Goal: Information Seeking & Learning: Learn about a topic

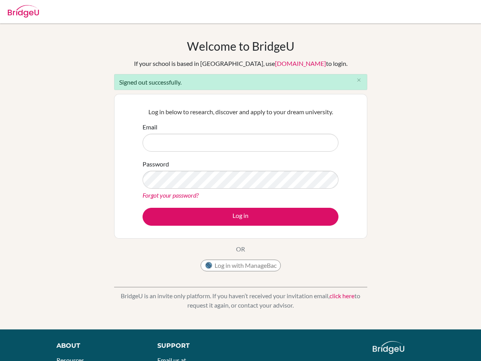
click at [215, 141] on input "Email" at bounding box center [241, 143] width 196 height 18
type input "[EMAIL_ADDRESS][PERSON_NAME][DOMAIN_NAME]"
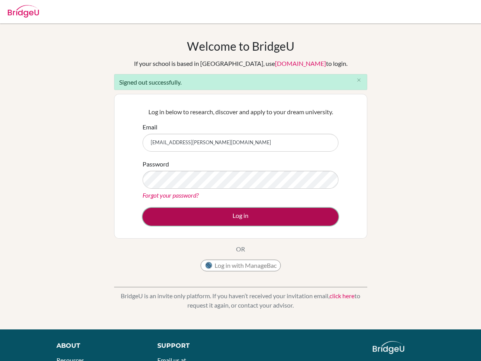
click at [230, 219] on button "Log in" at bounding box center [241, 217] width 196 height 18
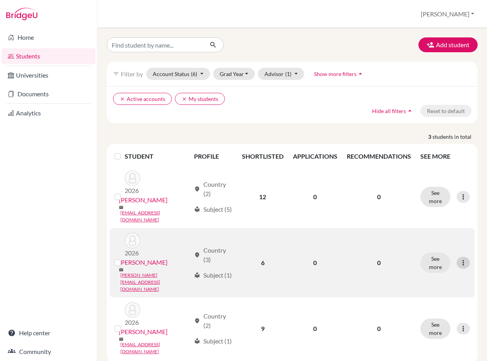
click at [465, 259] on icon at bounding box center [464, 263] width 8 height 8
click at [439, 253] on button "See more" at bounding box center [436, 263] width 30 height 20
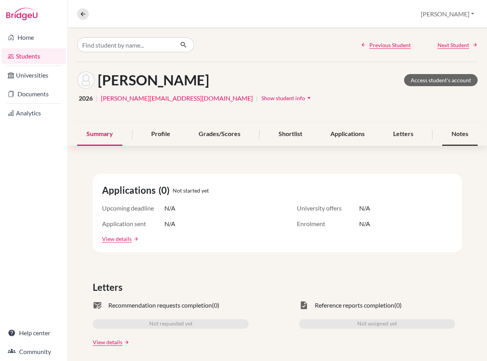
click at [455, 135] on div "Notes" at bounding box center [459, 134] width 35 height 23
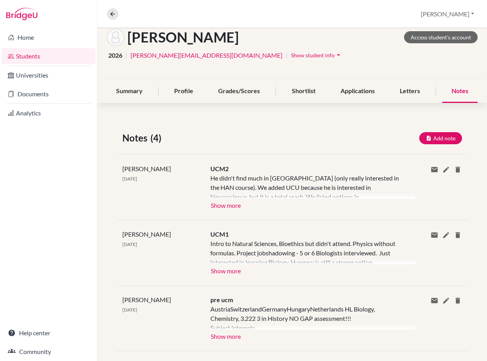
scroll to position [44, 0]
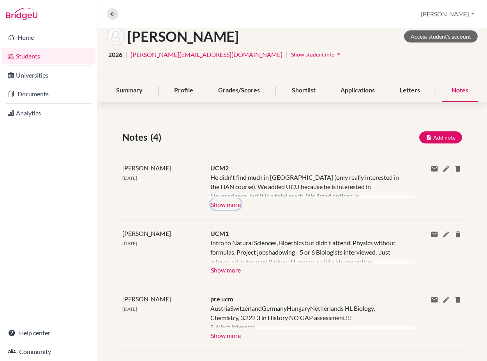
click at [233, 207] on button "Show more" at bounding box center [226, 204] width 31 height 12
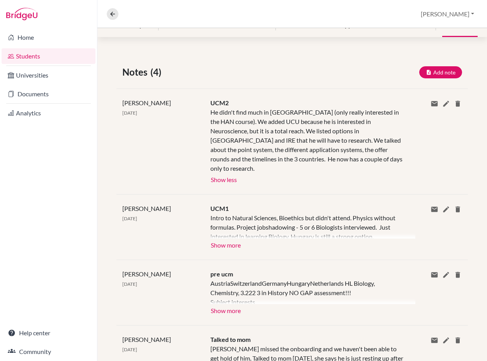
scroll to position [110, 0]
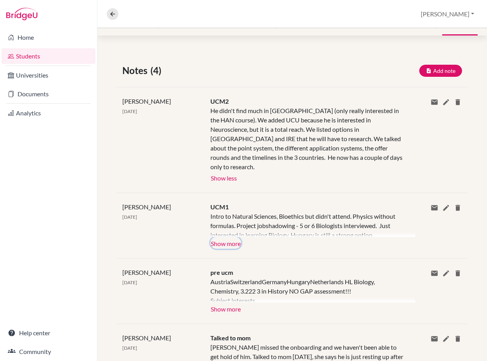
click at [234, 237] on button "Show more" at bounding box center [226, 243] width 31 height 12
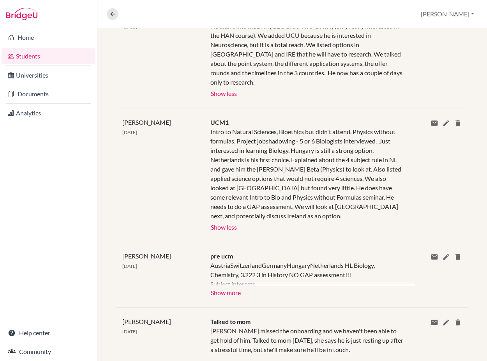
scroll to position [196, 0]
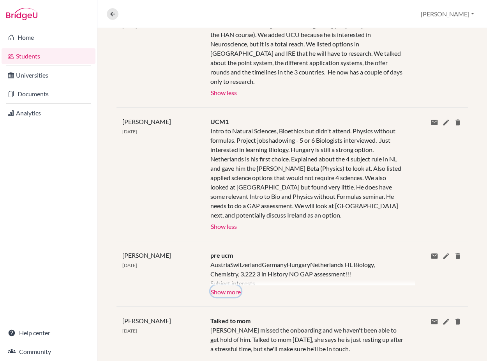
click at [232, 285] on button "Show more" at bounding box center [226, 291] width 31 height 12
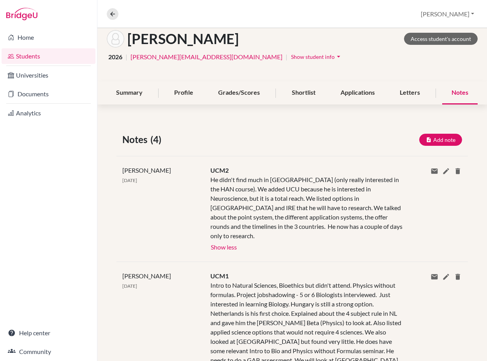
scroll to position [25, 0]
